Goal: Check status

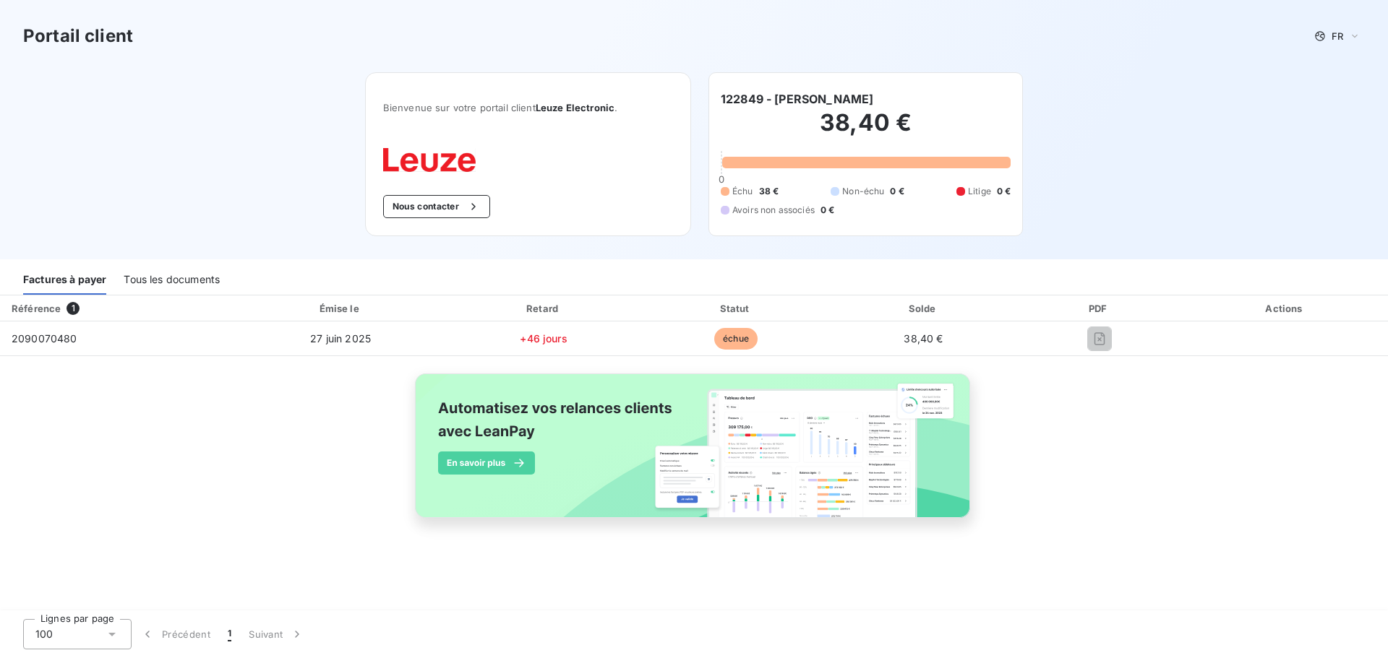
click at [1096, 303] on div "PDF" at bounding box center [1099, 308] width 160 height 14
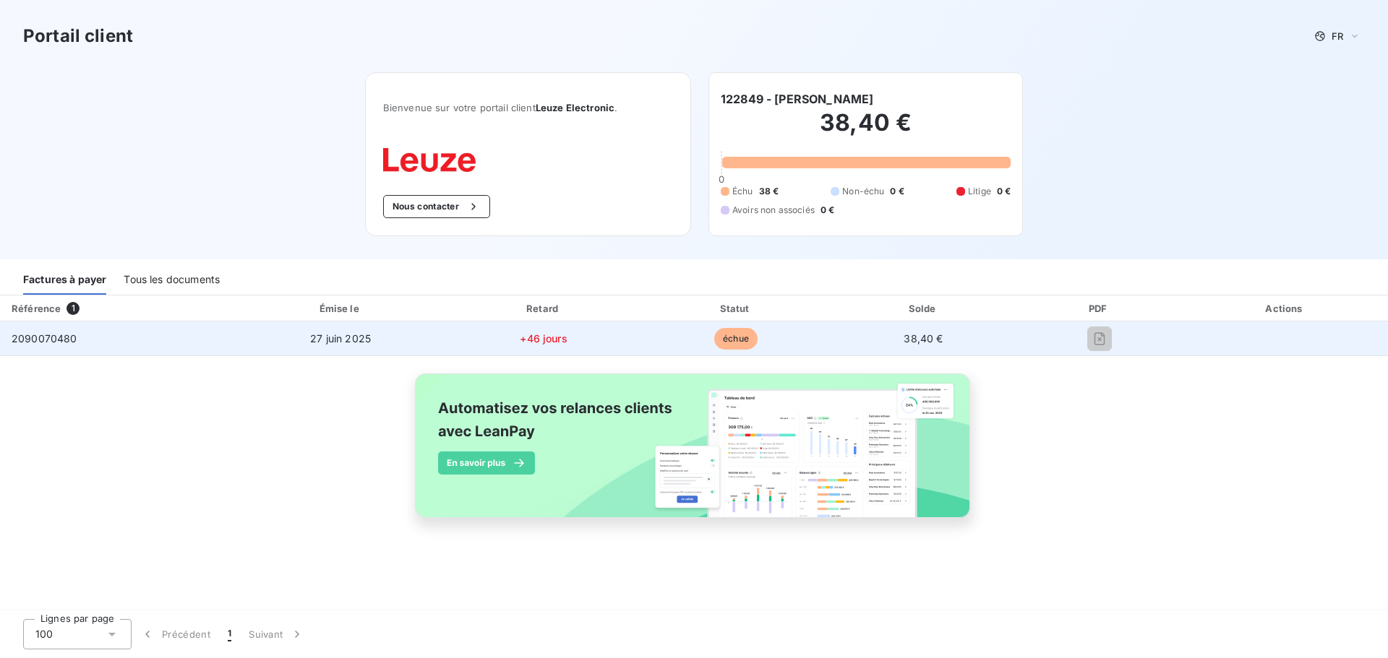
click at [1098, 351] on td at bounding box center [1099, 339] width 166 height 35
click at [735, 336] on span "échue" at bounding box center [735, 339] width 43 height 22
click at [554, 338] on span "+46 jours" at bounding box center [543, 338] width 47 height 12
click at [945, 336] on td "38,40 €" at bounding box center [922, 339] width 185 height 35
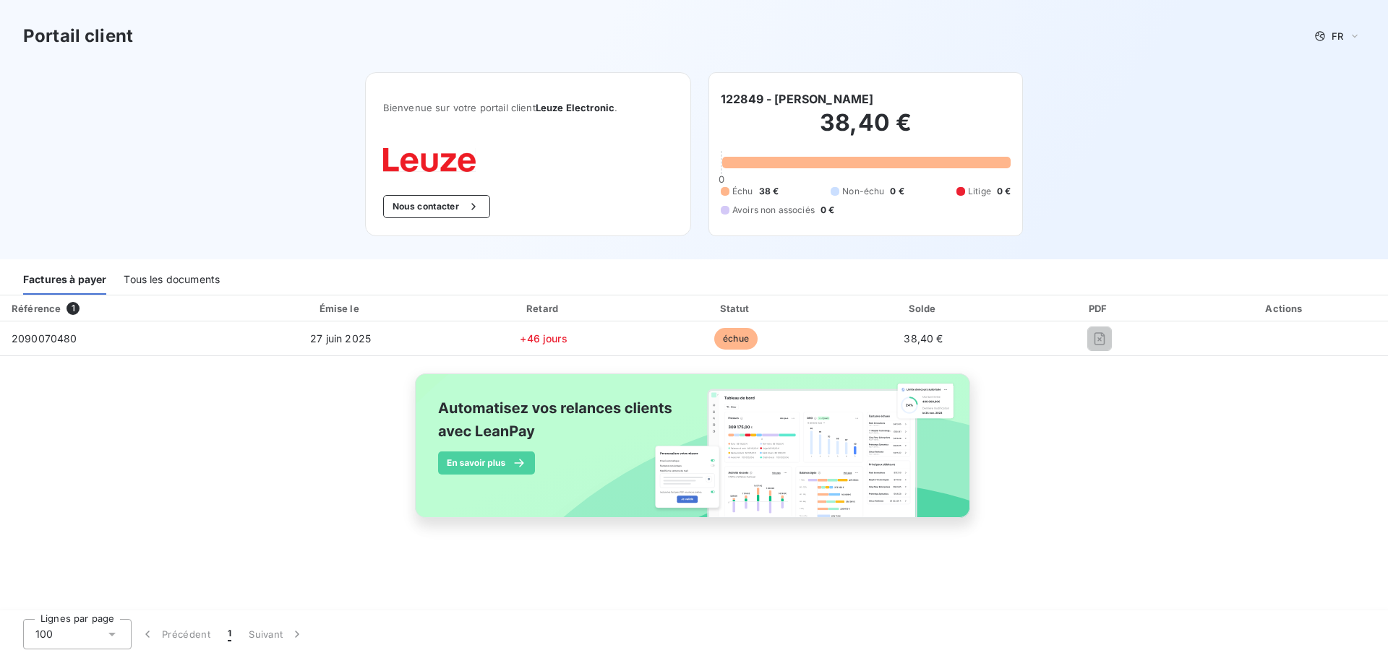
click at [184, 279] on div "Tous les documents" at bounding box center [172, 280] width 96 height 30
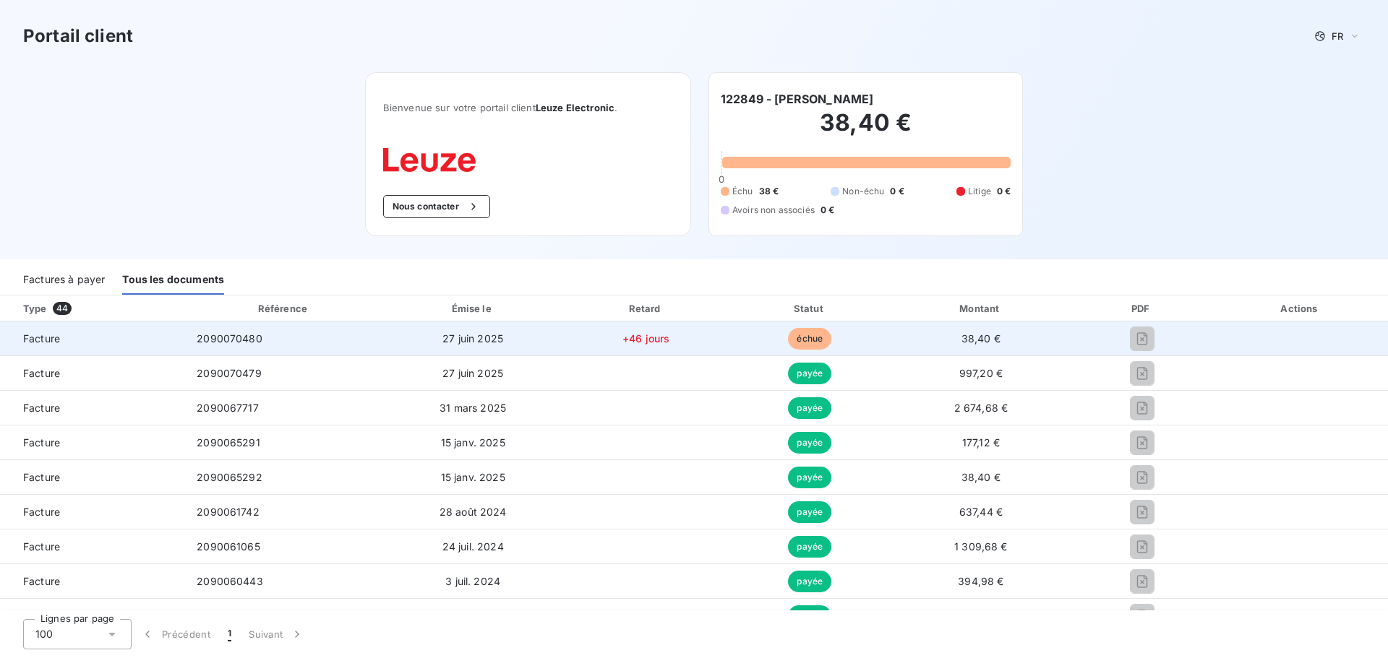
click at [43, 339] on span "Facture" at bounding box center [93, 339] width 162 height 14
click at [804, 338] on span "échue" at bounding box center [809, 339] width 43 height 22
click at [976, 340] on span "38,40 €" at bounding box center [980, 338] width 39 height 12
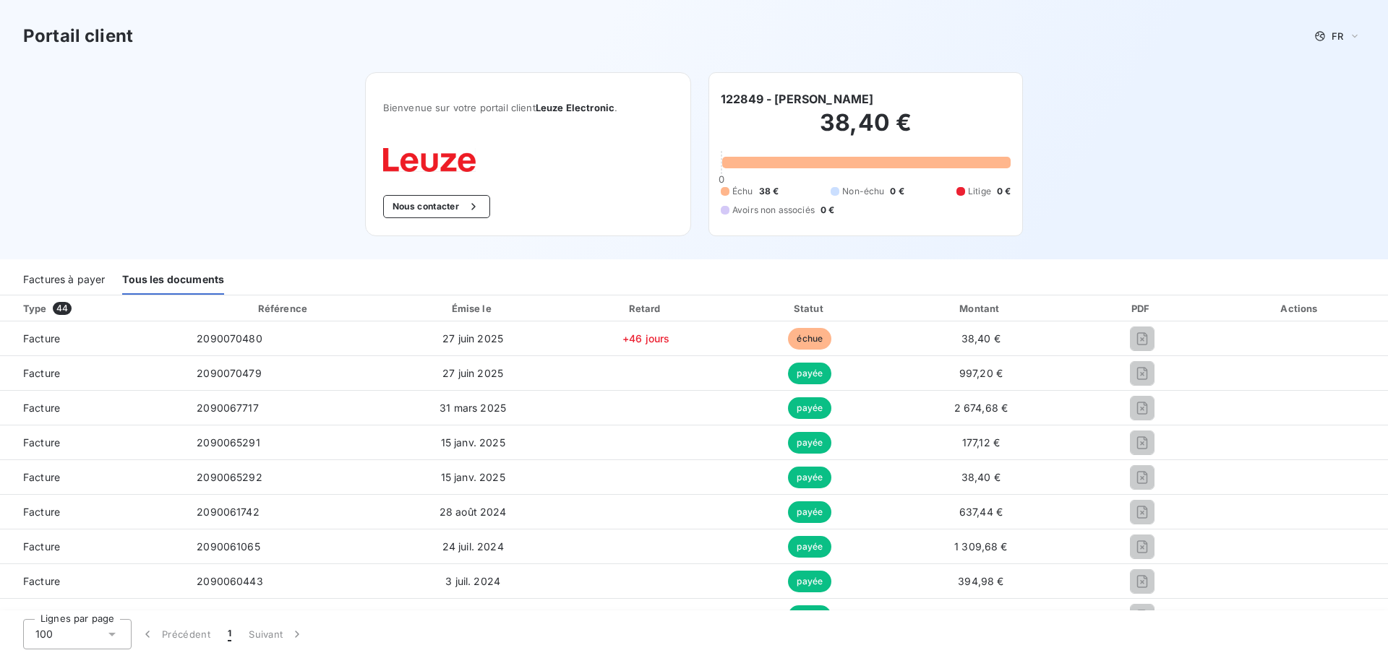
click at [309, 94] on div "Portail client FR Bienvenue sur votre portail client Leuze Electronic . Nous co…" at bounding box center [694, 129] width 1388 height 259
